Goal: Information Seeking & Learning: Learn about a topic

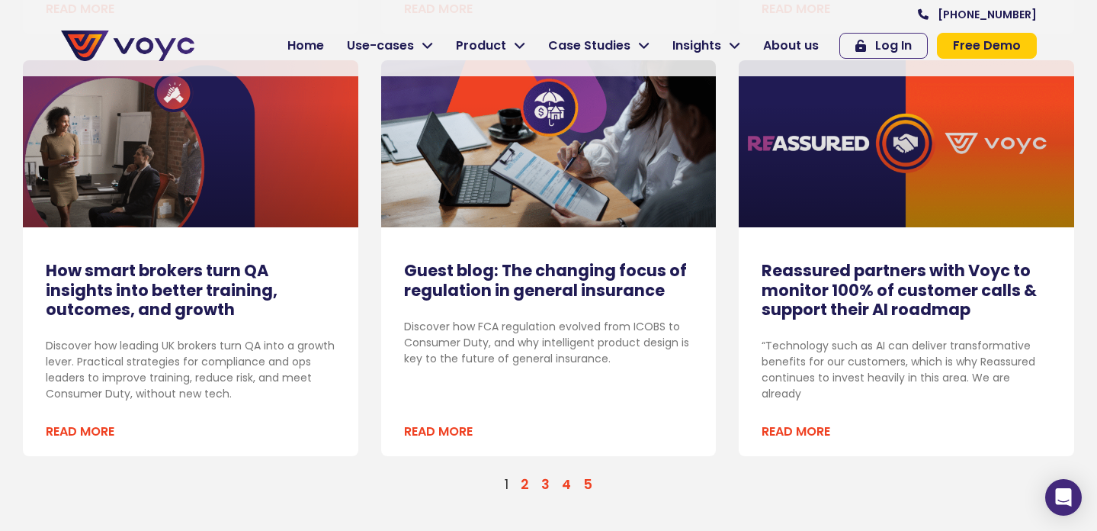
scroll to position [1621, 0]
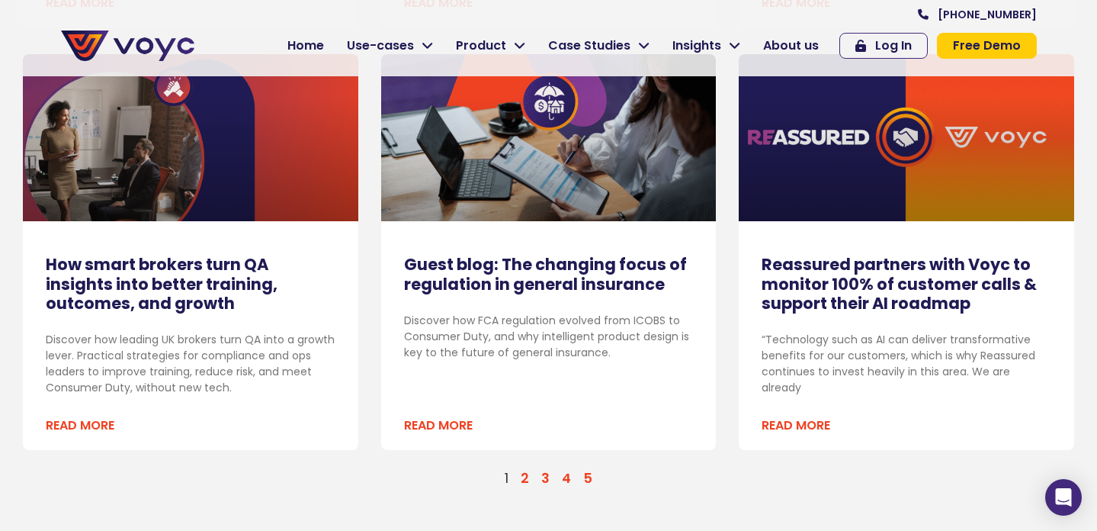
click at [528, 480] on link "Page 2" at bounding box center [525, 478] width 8 height 18
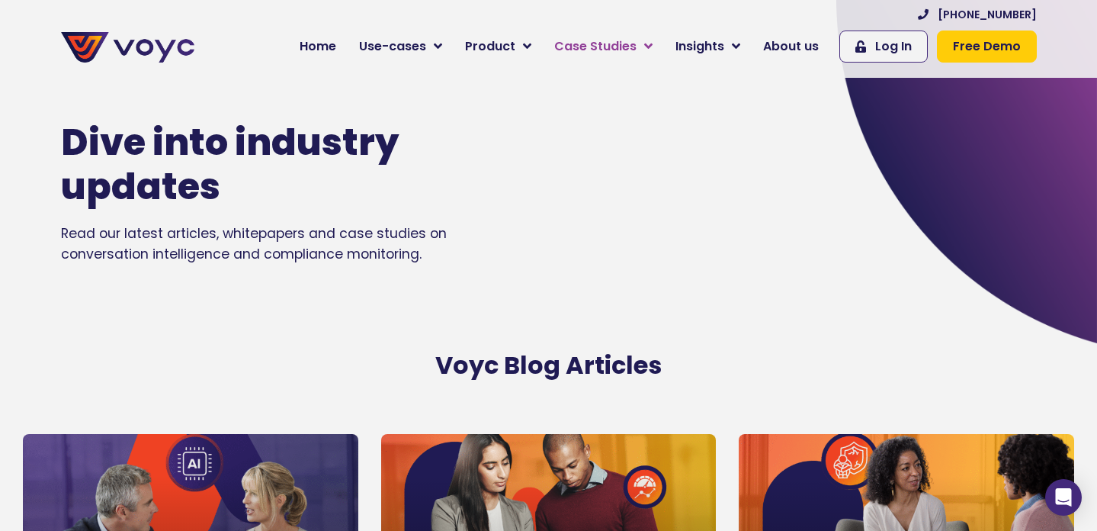
click at [614, 43] on span "Case Studies" at bounding box center [595, 46] width 82 height 18
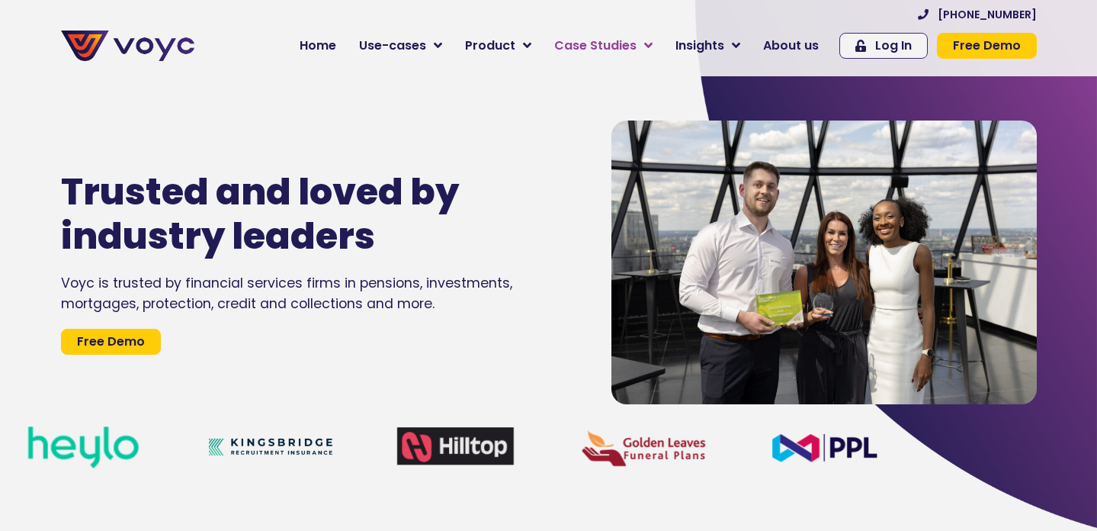
click at [600, 52] on span "Case Studies" at bounding box center [595, 46] width 82 height 18
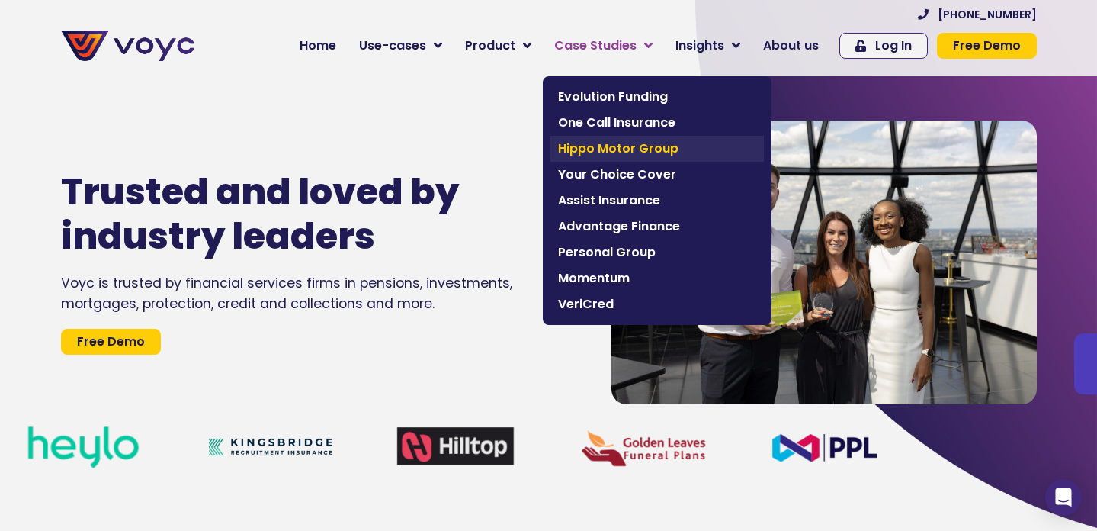
click at [608, 141] on span "Hippo Motor Group" at bounding box center [657, 149] width 198 height 18
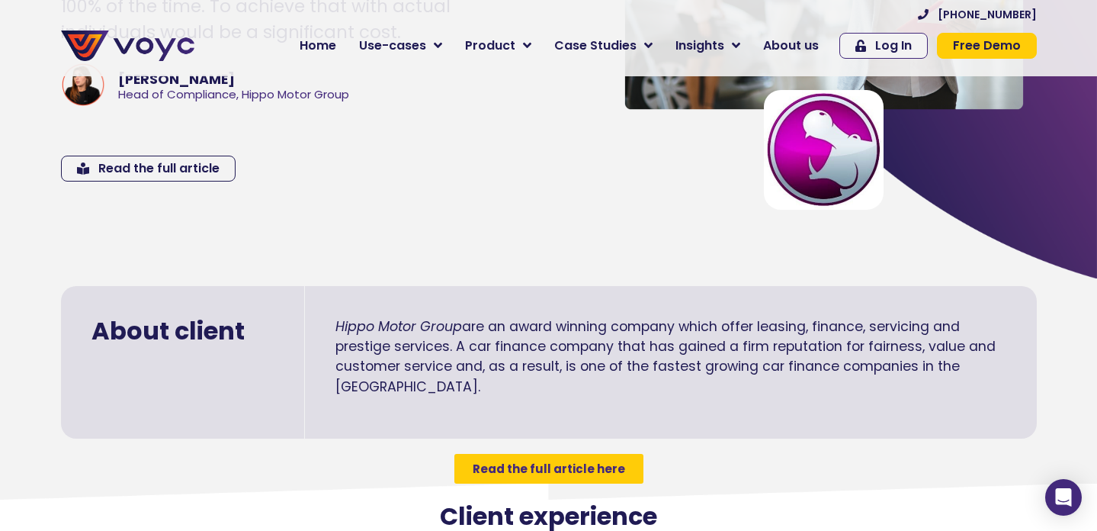
scroll to position [274, 0]
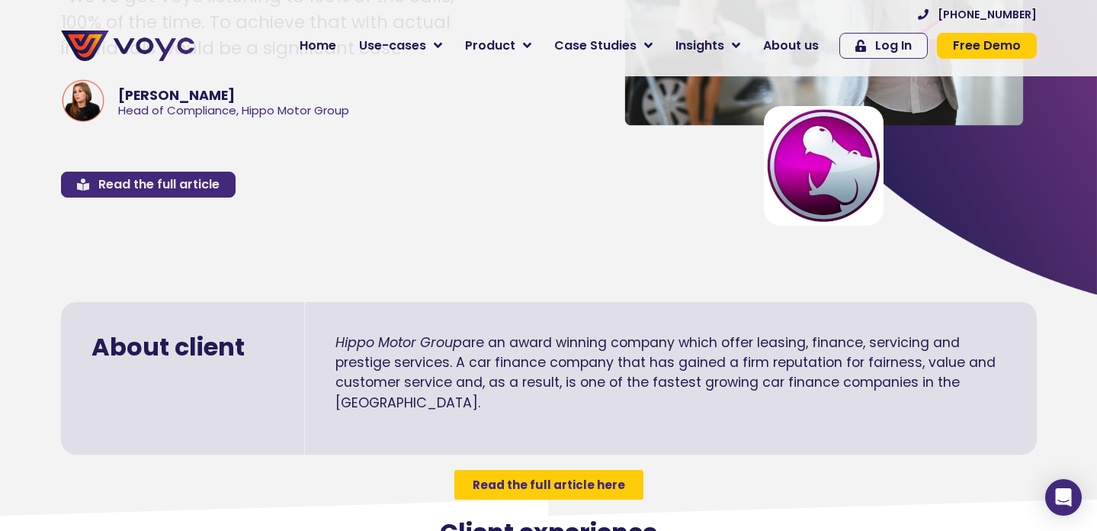
click at [158, 172] on link "Read the full article" at bounding box center [148, 185] width 175 height 26
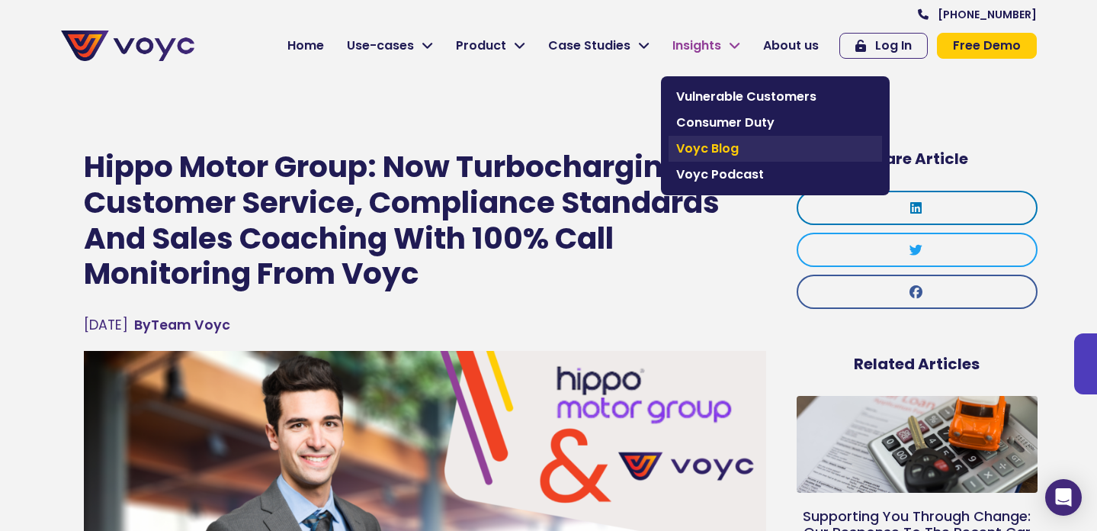
click at [687, 138] on link "Voyc Blog" at bounding box center [776, 149] width 214 height 26
